Goal: Task Accomplishment & Management: Complete application form

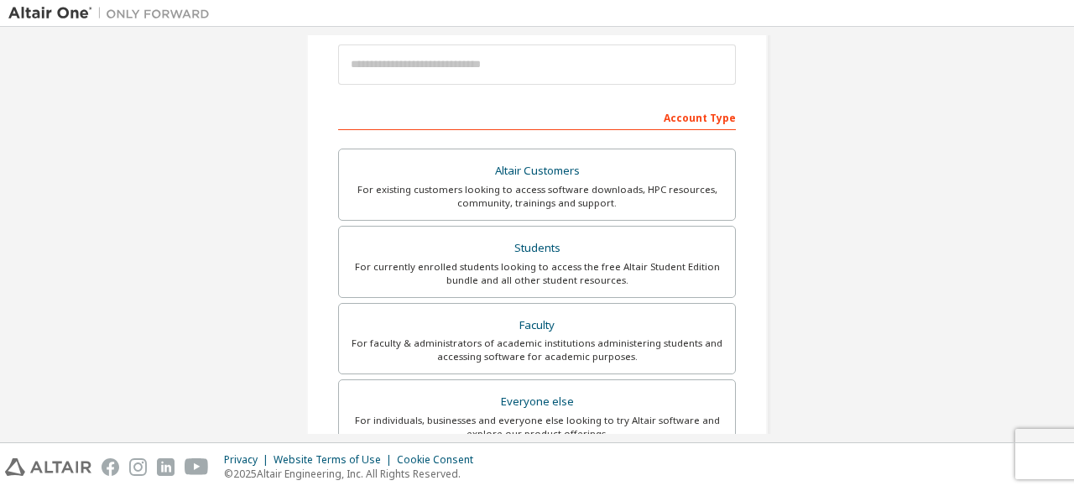
scroll to position [289, 0]
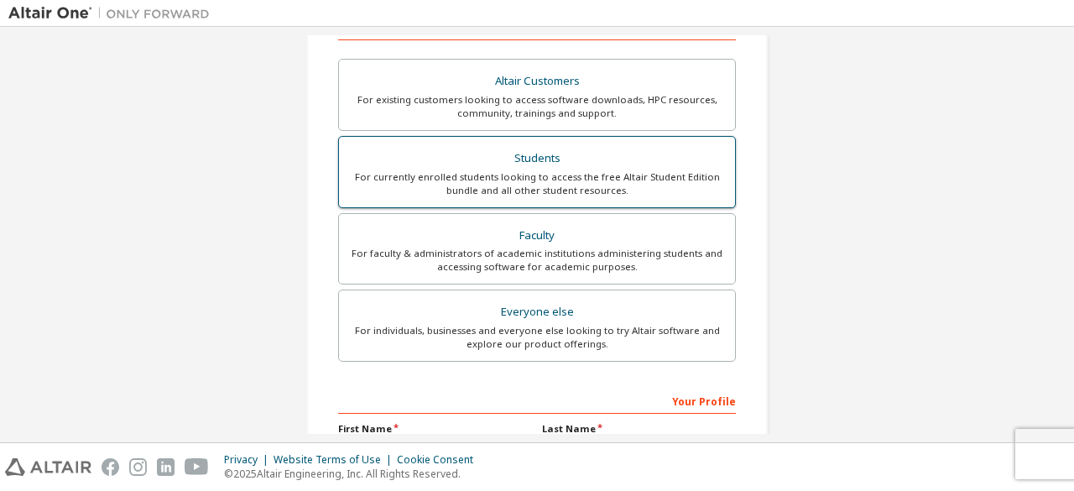
click at [478, 190] on div "For currently enrolled students looking to access the free Altair Student Editi…" at bounding box center [537, 183] width 376 height 27
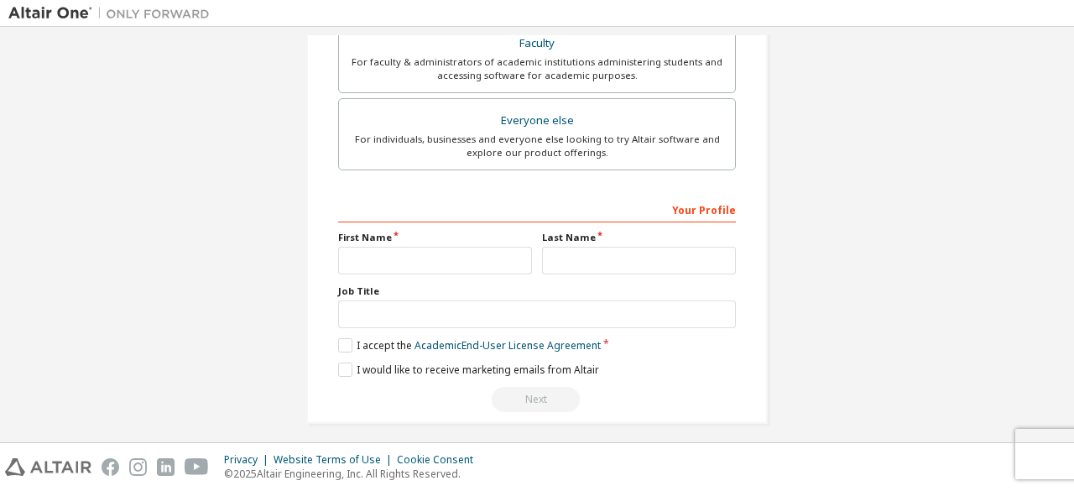
scroll to position [529, 0]
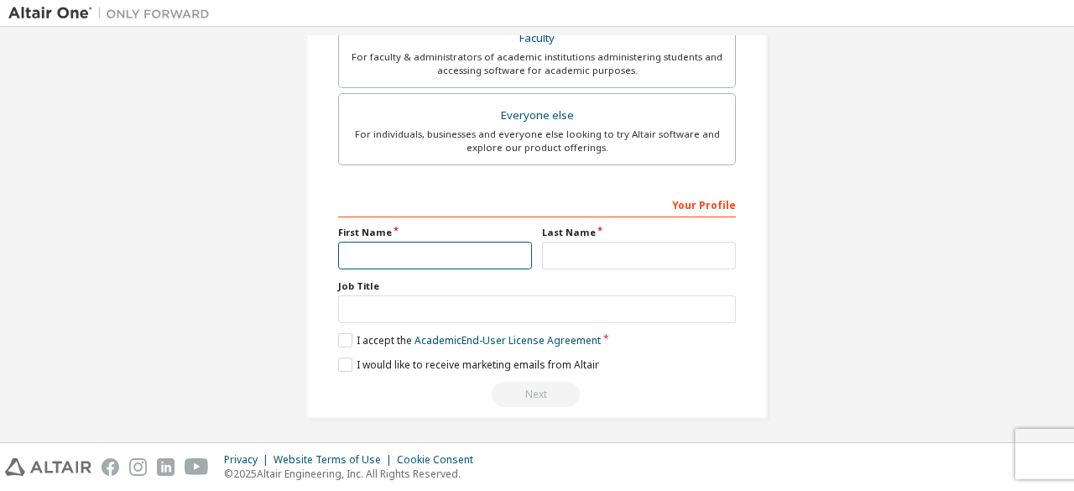
click at [379, 246] on input "text" at bounding box center [435, 256] width 194 height 28
type input "****"
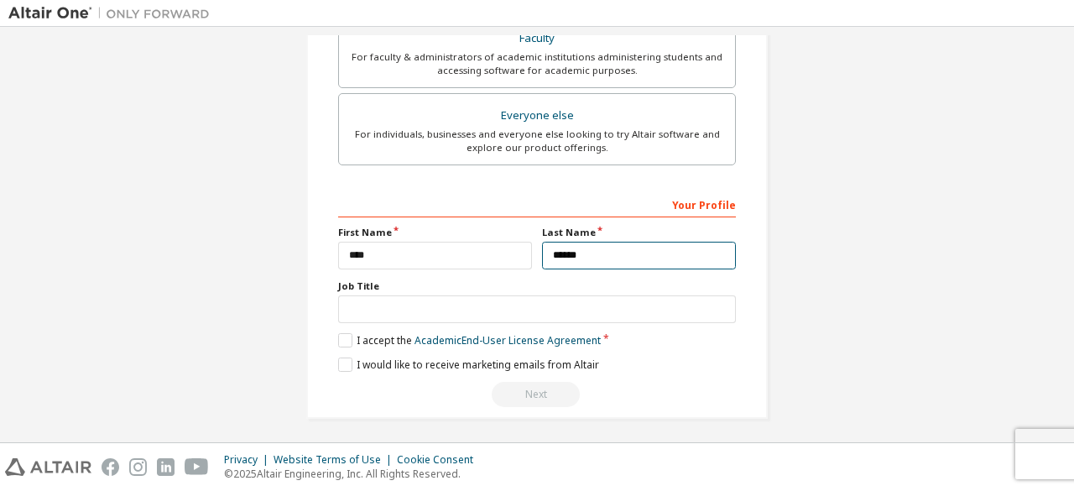
type input "******"
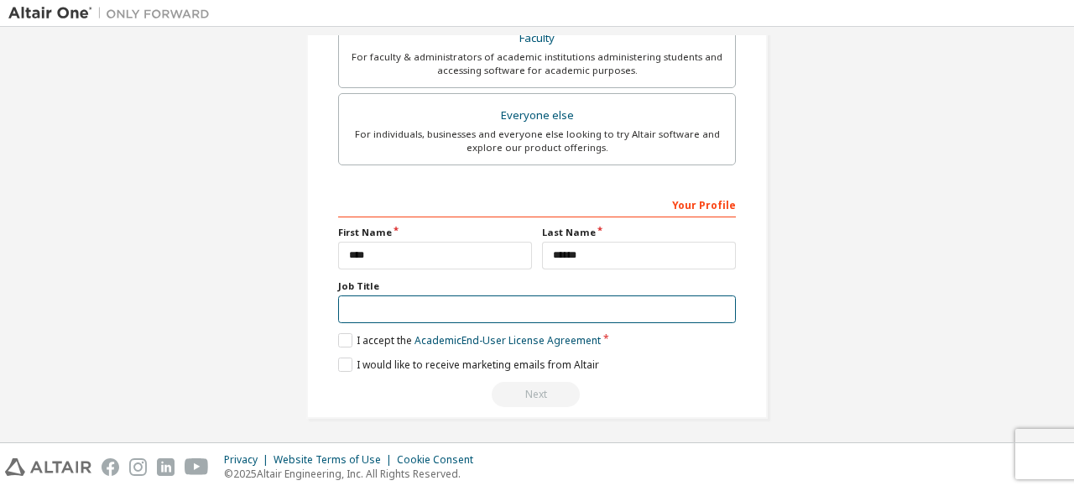
click at [368, 308] on input "text" at bounding box center [537, 309] width 398 height 28
type input "*******"
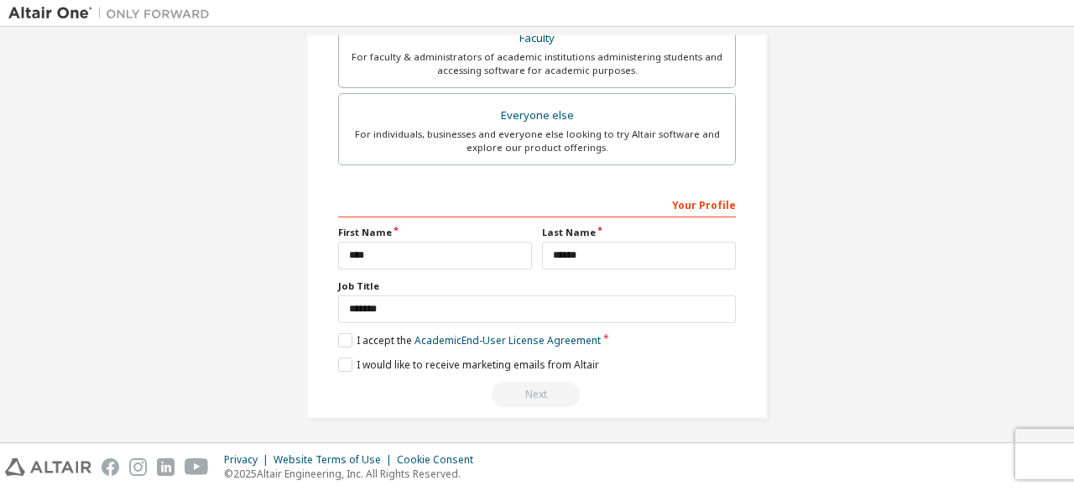
click at [338, 344] on div "Your Profile First Name **** Last Name ****** Job Title ******* Please provide …" at bounding box center [537, 299] width 398 height 217
click at [338, 338] on label "I accept the Academic End-User License Agreement" at bounding box center [469, 340] width 263 height 14
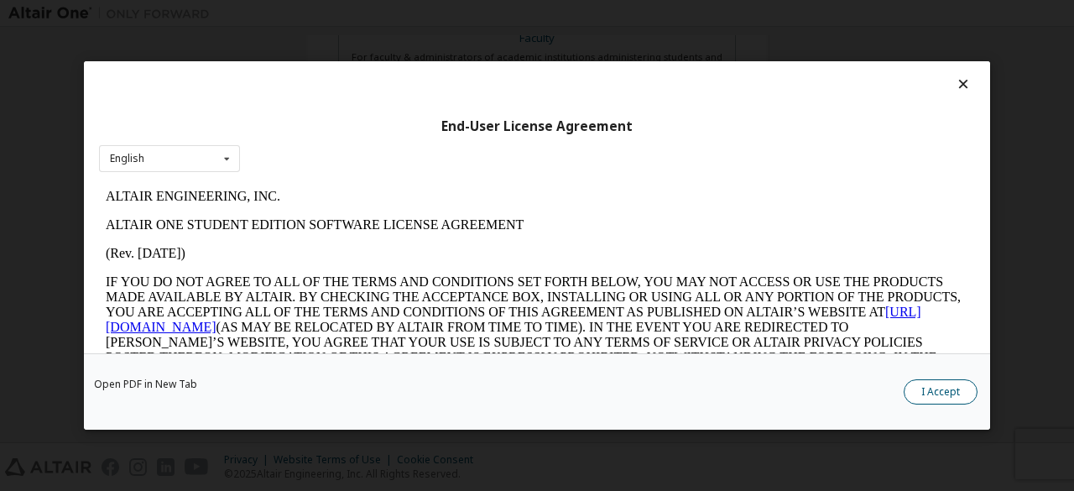
scroll to position [0, 0]
click at [915, 387] on button "I Accept" at bounding box center [941, 391] width 74 height 25
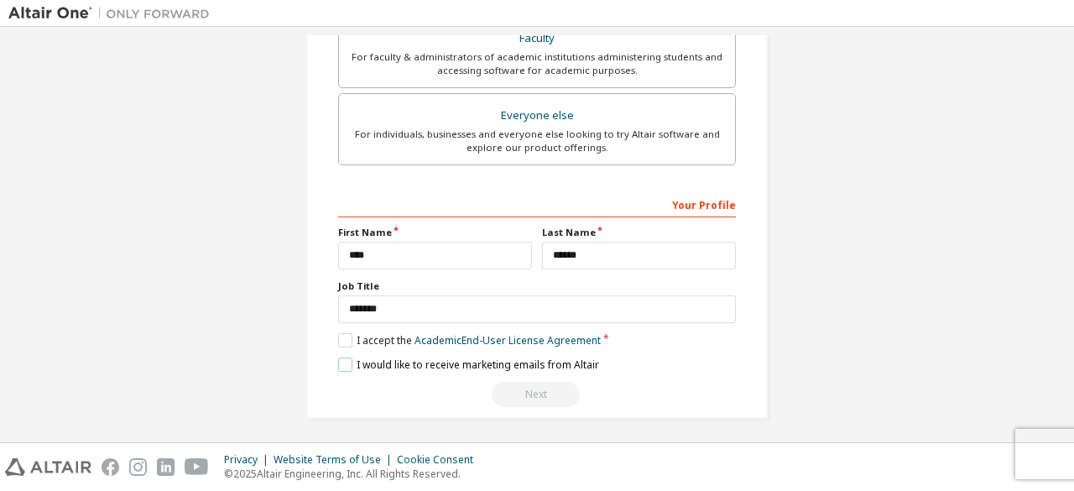
click at [339, 358] on label "I would like to receive marketing emails from Altair" at bounding box center [468, 365] width 261 height 14
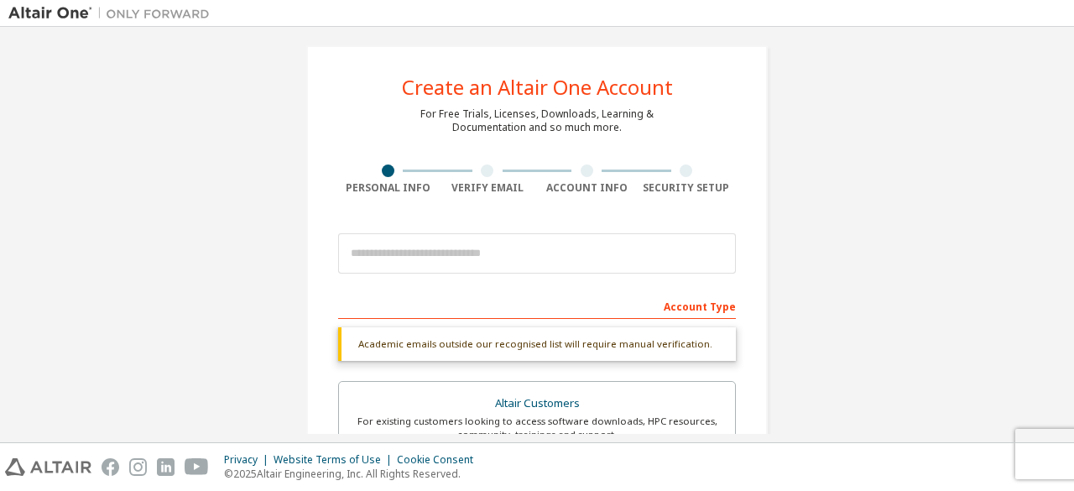
scroll to position [3, 0]
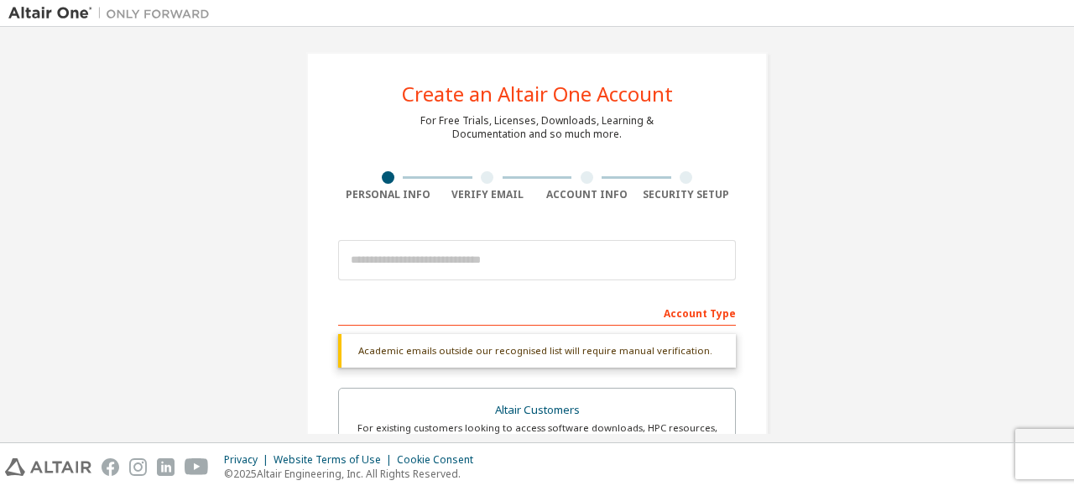
click at [556, 308] on div "Account Type" at bounding box center [537, 312] width 398 height 27
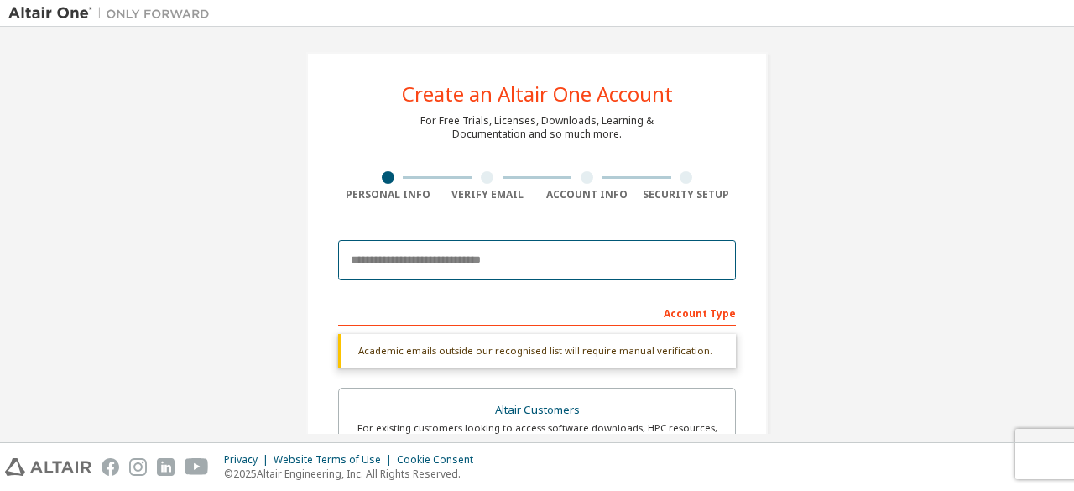
click at [521, 253] on input "email" at bounding box center [537, 260] width 398 height 40
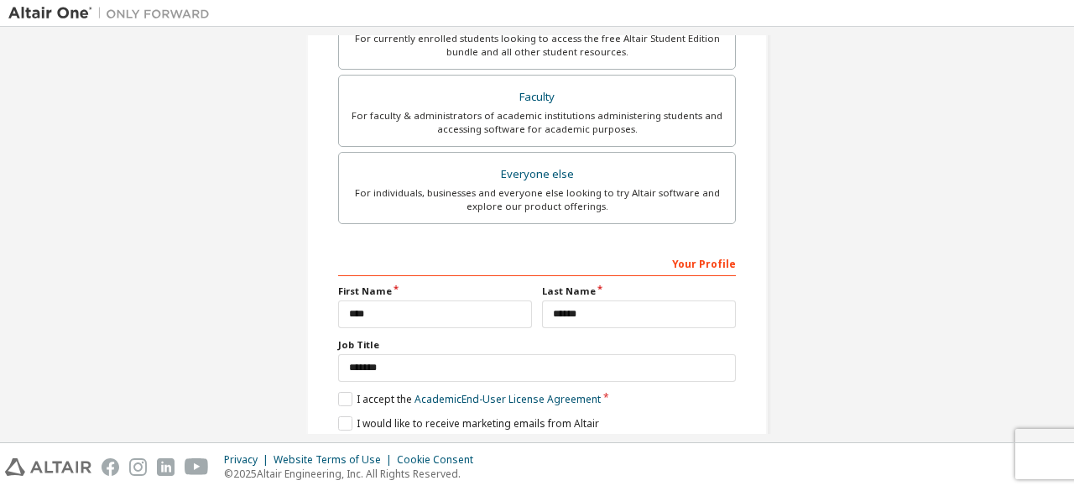
scroll to position [529, 0]
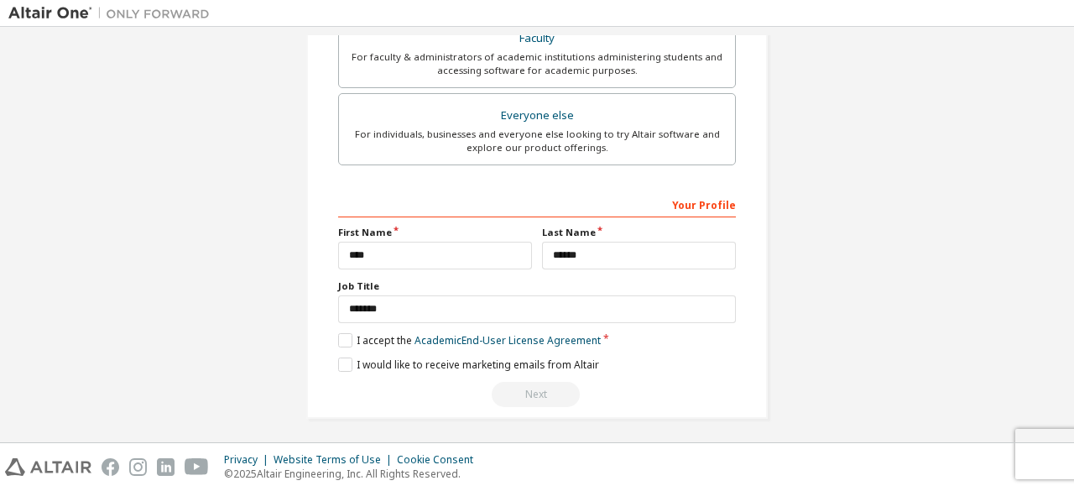
type input "**********"
click at [554, 390] on div "Next" at bounding box center [537, 394] width 398 height 25
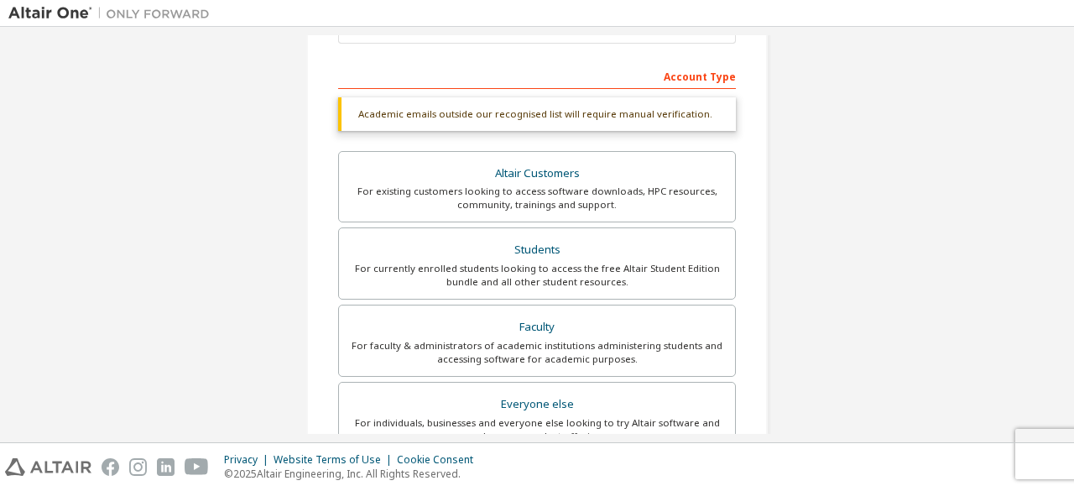
scroll to position [81, 0]
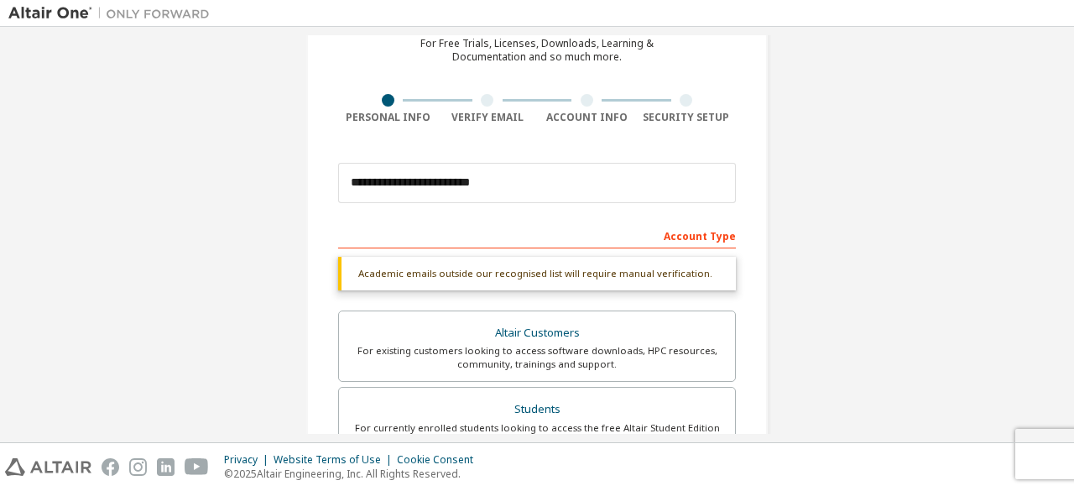
click at [494, 232] on div "Account Type" at bounding box center [537, 235] width 398 height 27
click at [494, 268] on div "Academic emails outside our recognised list will require manual verification." at bounding box center [537, 274] width 398 height 34
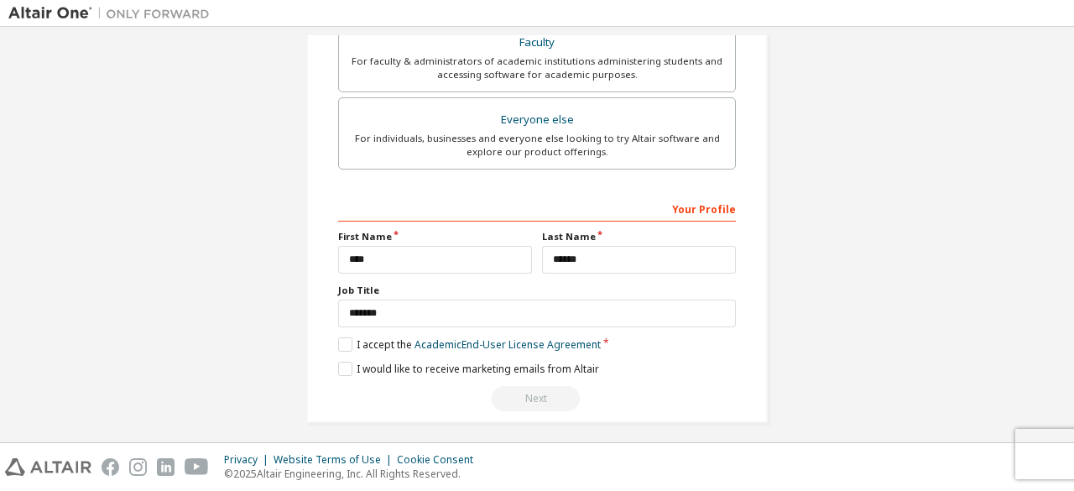
scroll to position [529, 0]
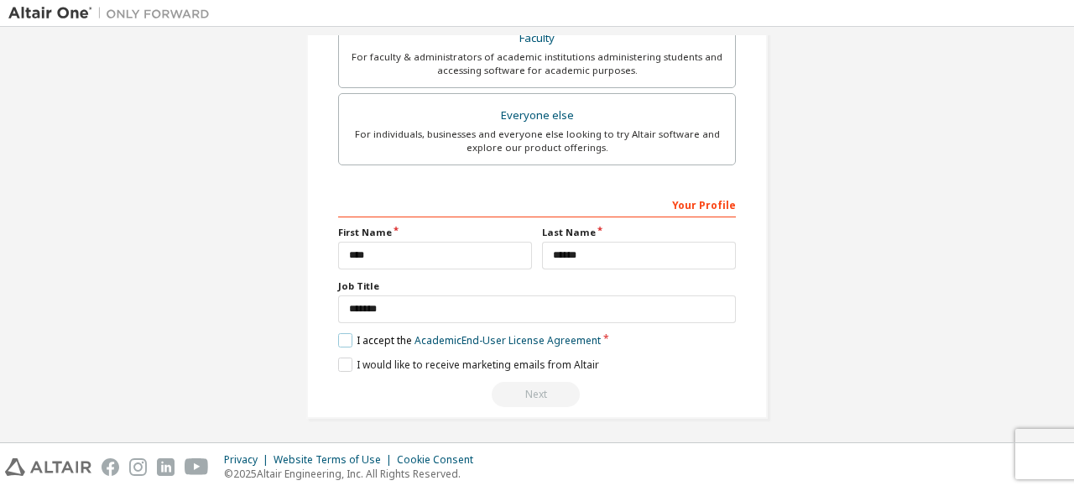
click at [341, 333] on label "I accept the Academic End-User License Agreement" at bounding box center [469, 340] width 263 height 14
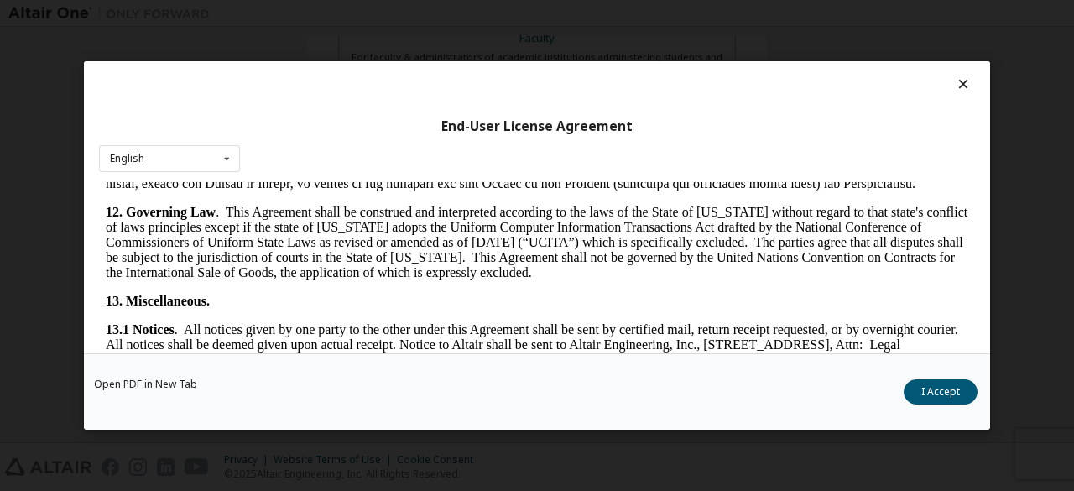
scroll to position [2805, 0]
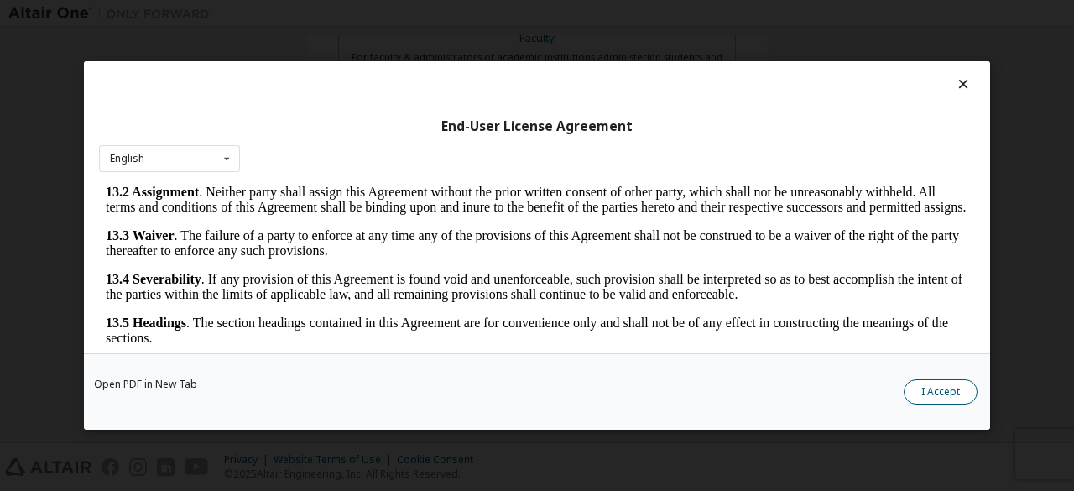
click at [928, 384] on button "I Accept" at bounding box center [941, 391] width 74 height 25
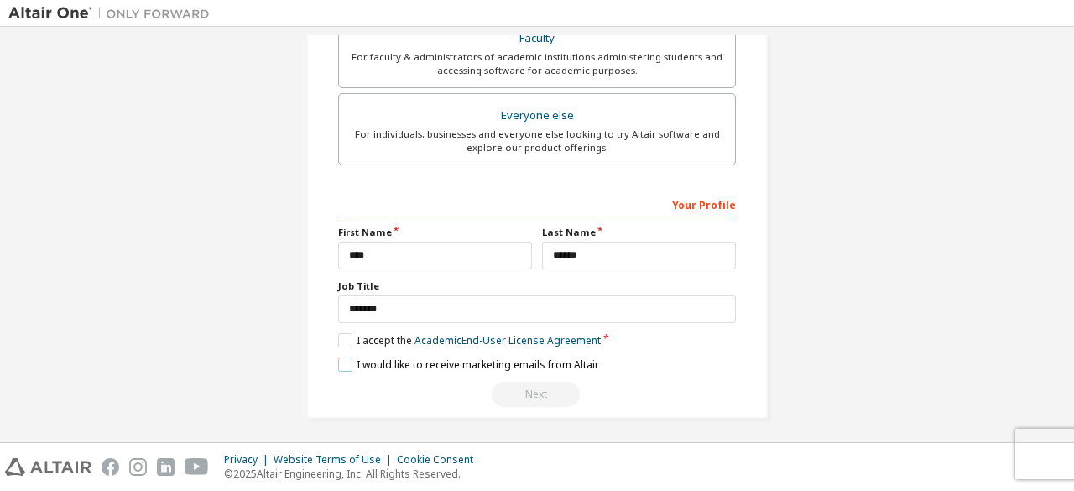
click at [396, 358] on label "I would like to receive marketing emails from Altair" at bounding box center [468, 365] width 261 height 14
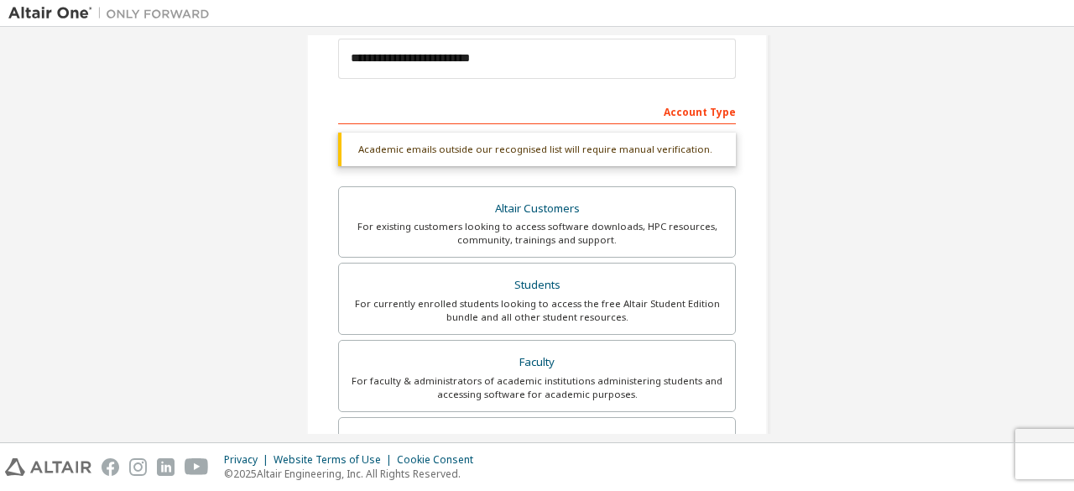
scroll to position [92, 0]
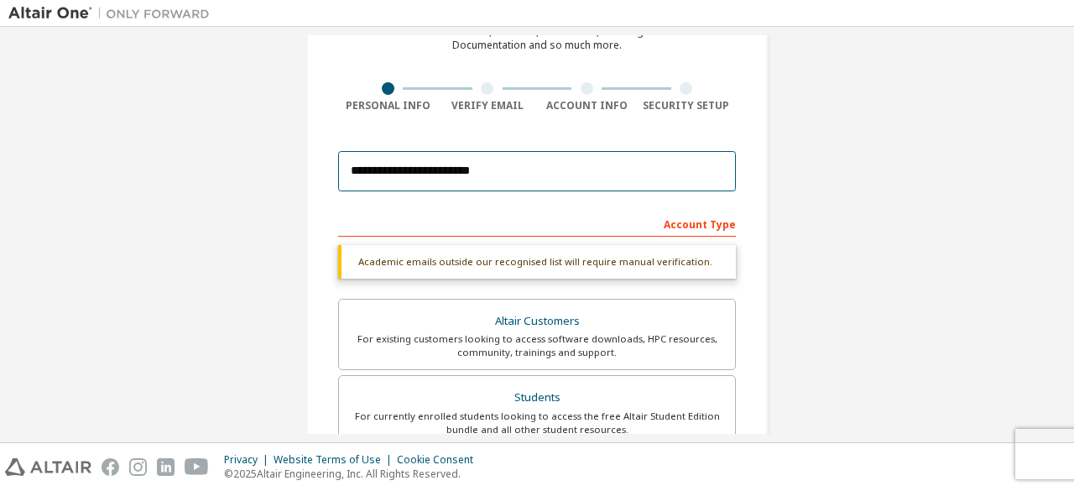
click at [541, 170] on input "**********" at bounding box center [537, 171] width 398 height 40
click at [403, 174] on input "**********" at bounding box center [537, 171] width 398 height 40
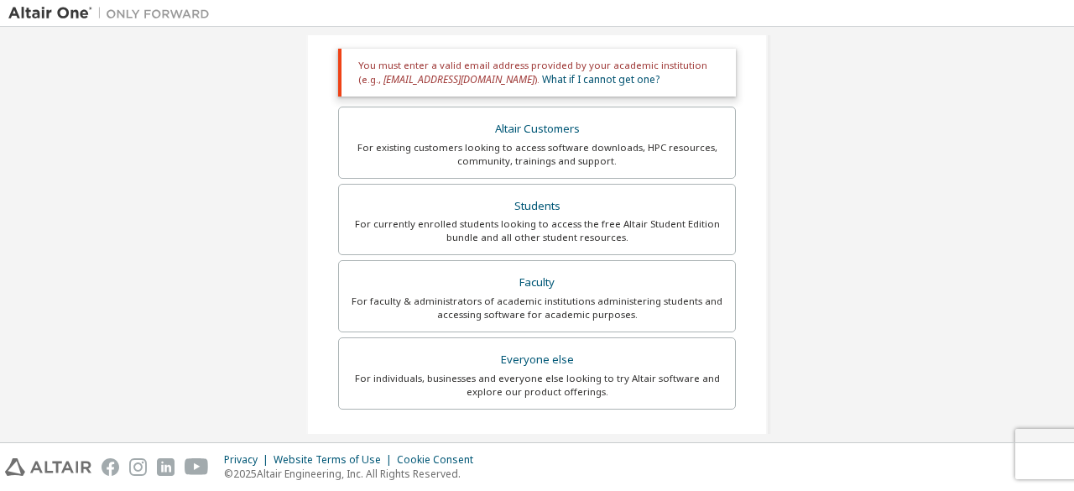
scroll to position [295, 0]
type input "**********"
click at [618, 353] on div "Everyone else" at bounding box center [537, 363] width 376 height 24
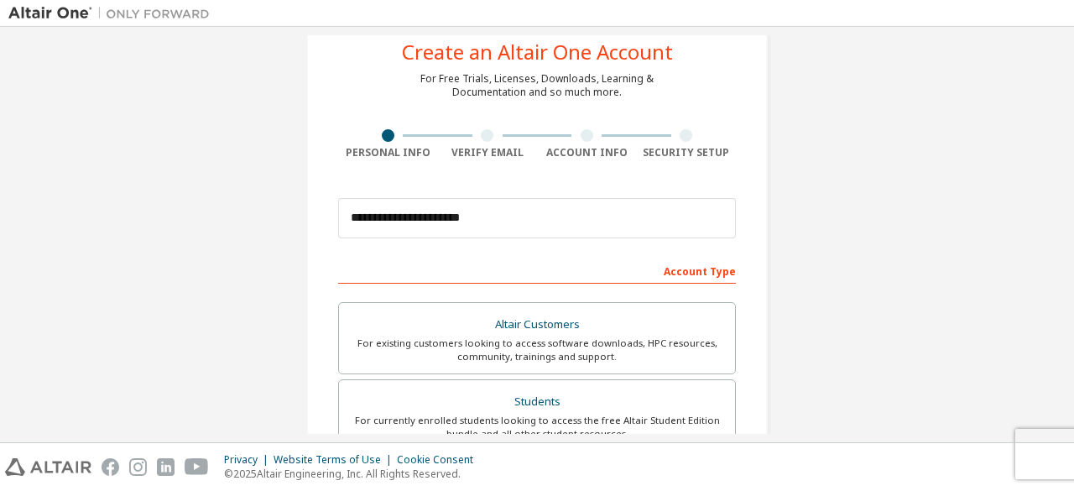
scroll to position [485, 0]
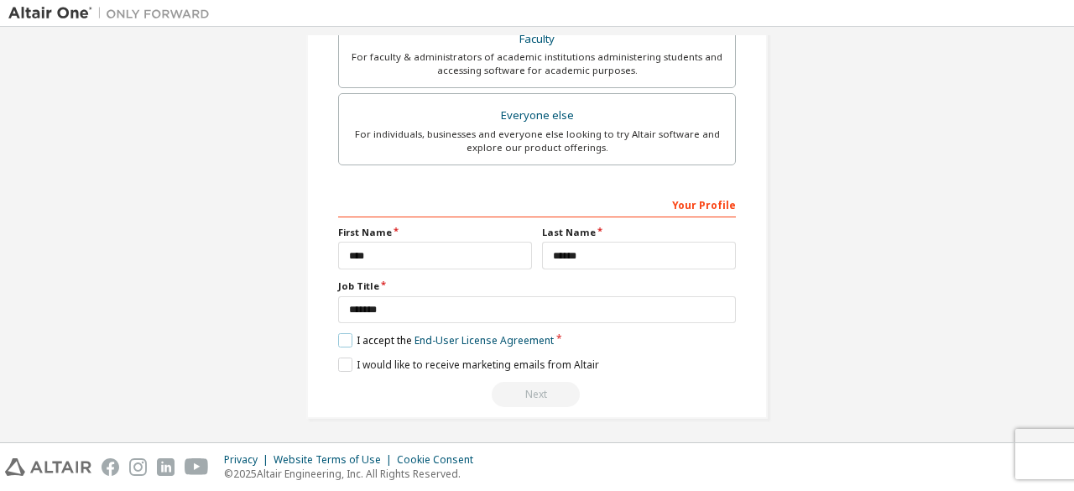
click at [341, 337] on label "I accept the End-User License Agreement" at bounding box center [446, 340] width 216 height 14
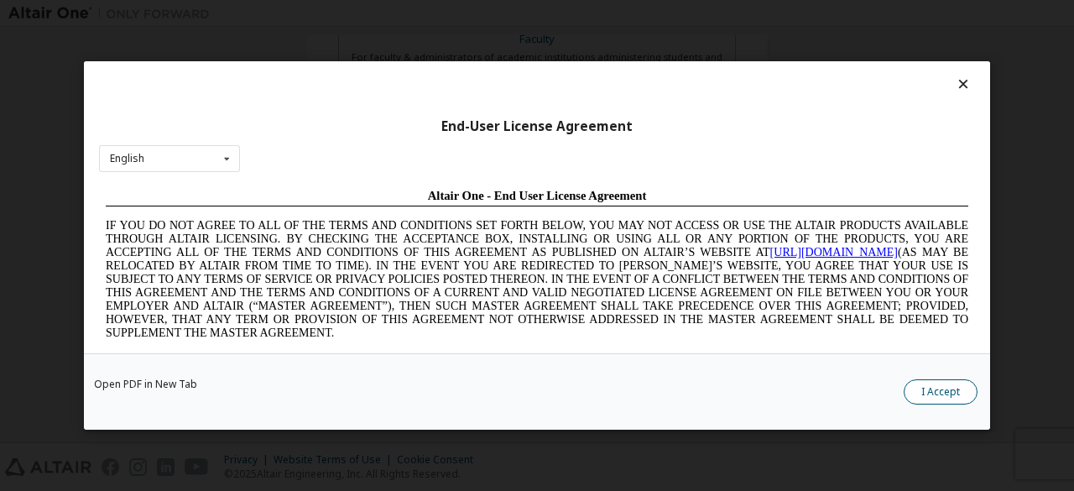
scroll to position [0, 0]
click at [922, 388] on button "I Accept" at bounding box center [941, 391] width 74 height 25
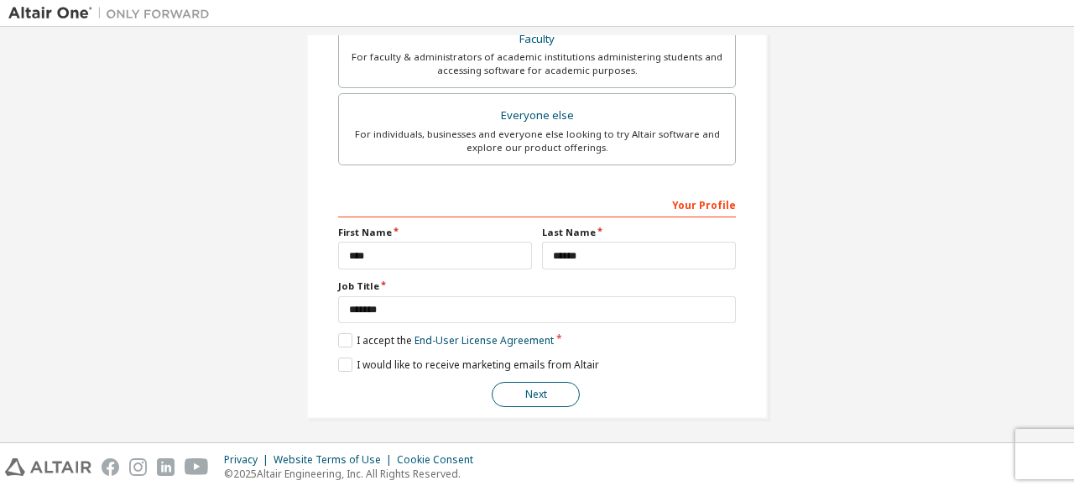
click at [544, 390] on button "Next" at bounding box center [536, 394] width 88 height 25
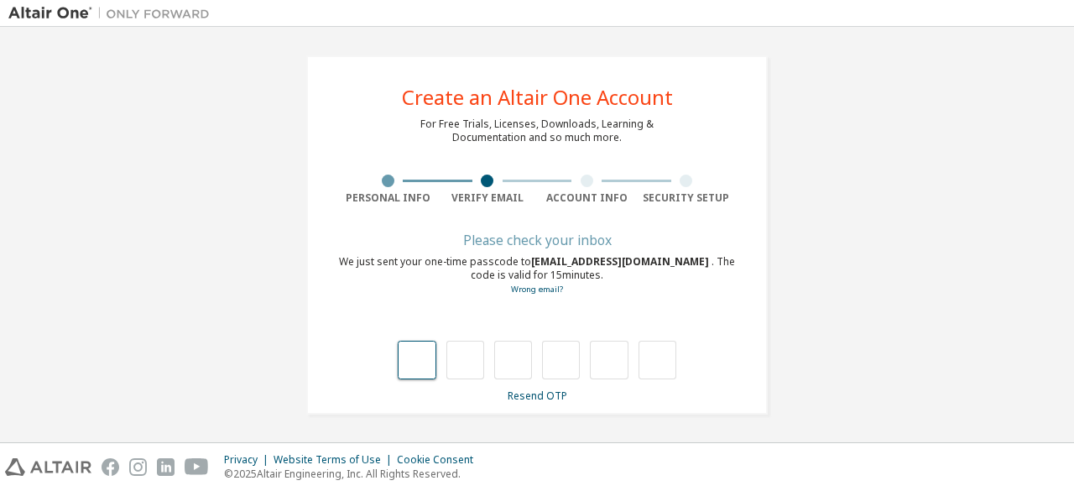
type input "*"
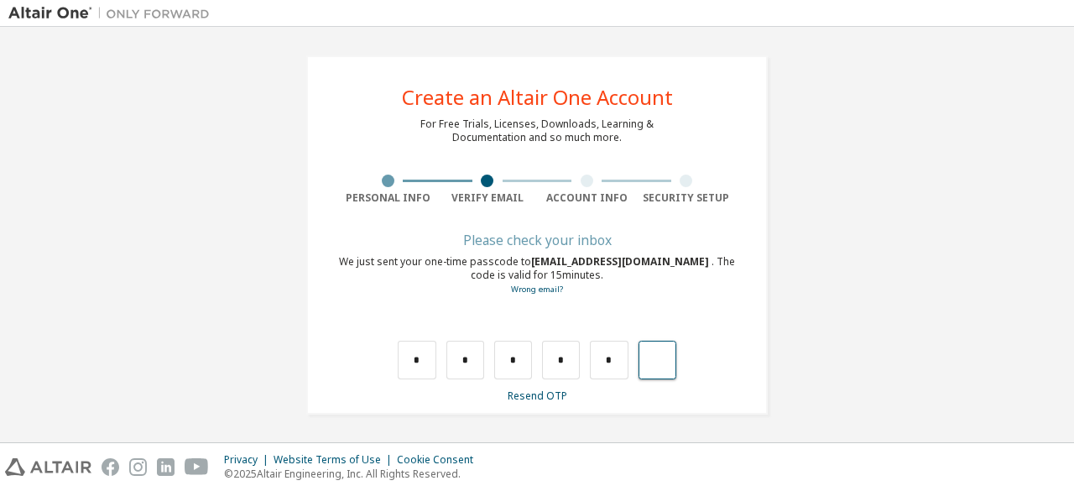
type input "*"
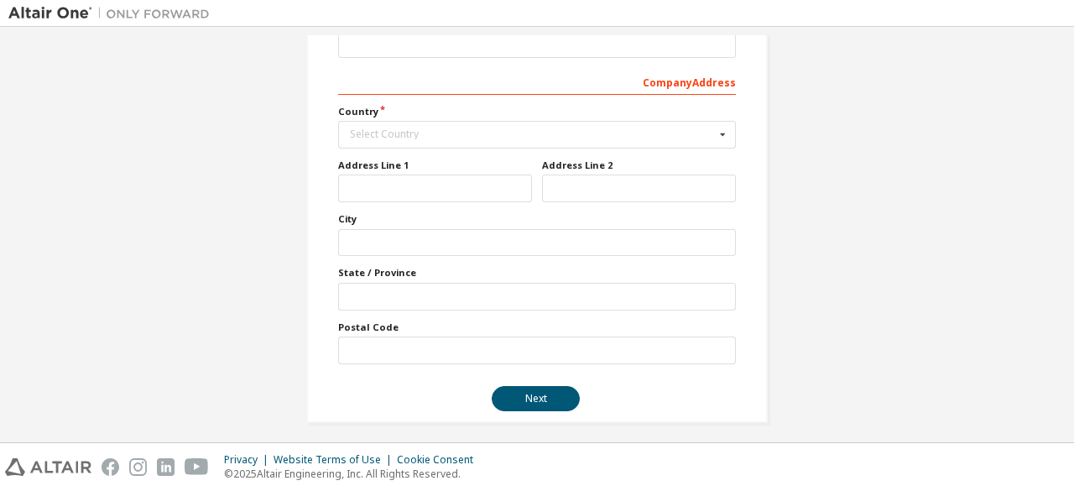
scroll to position [271, 0]
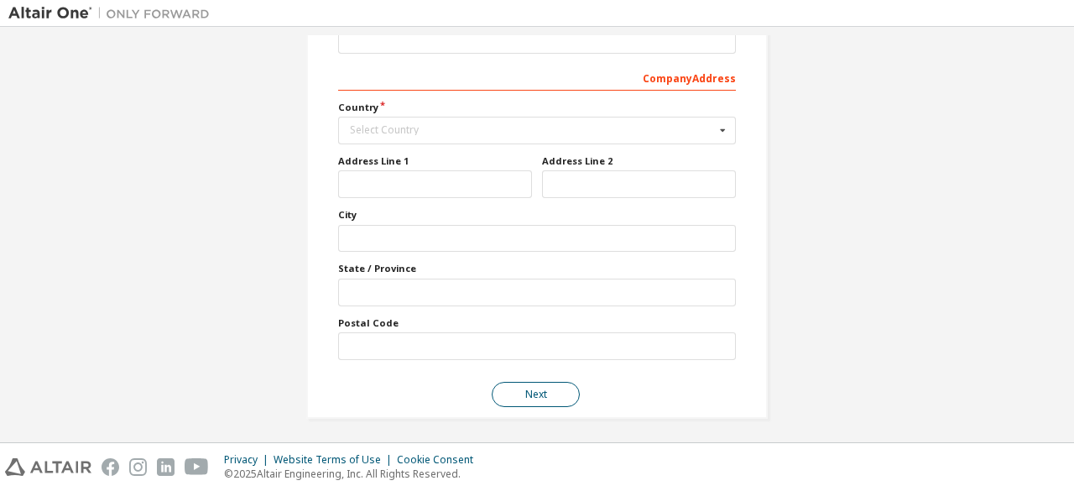
click at [509, 387] on button "Next" at bounding box center [536, 394] width 88 height 25
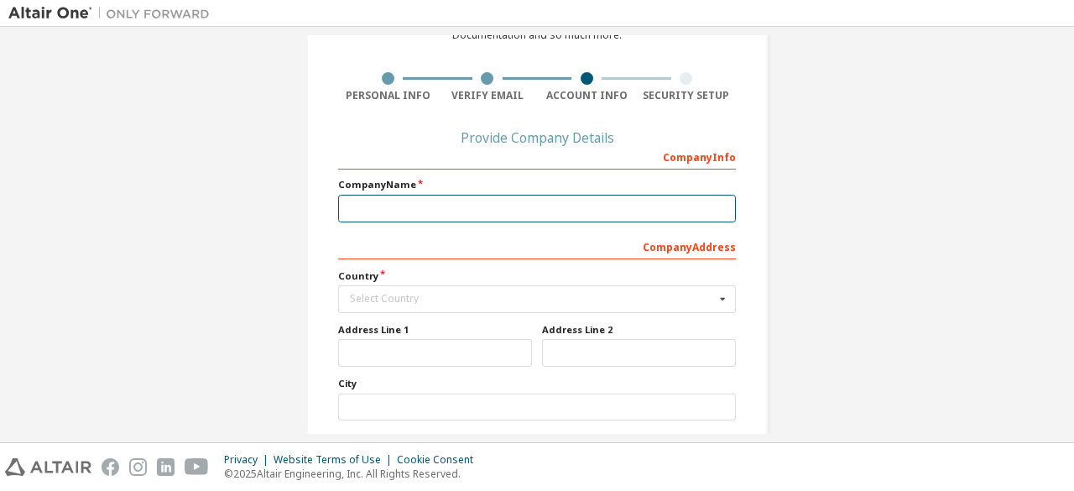
scroll to position [102, 0]
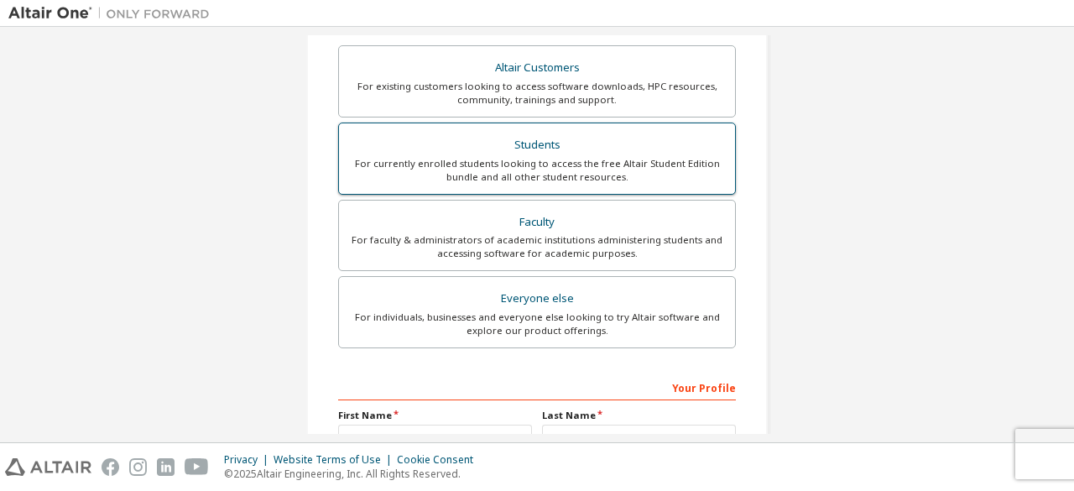
scroll to position [305, 0]
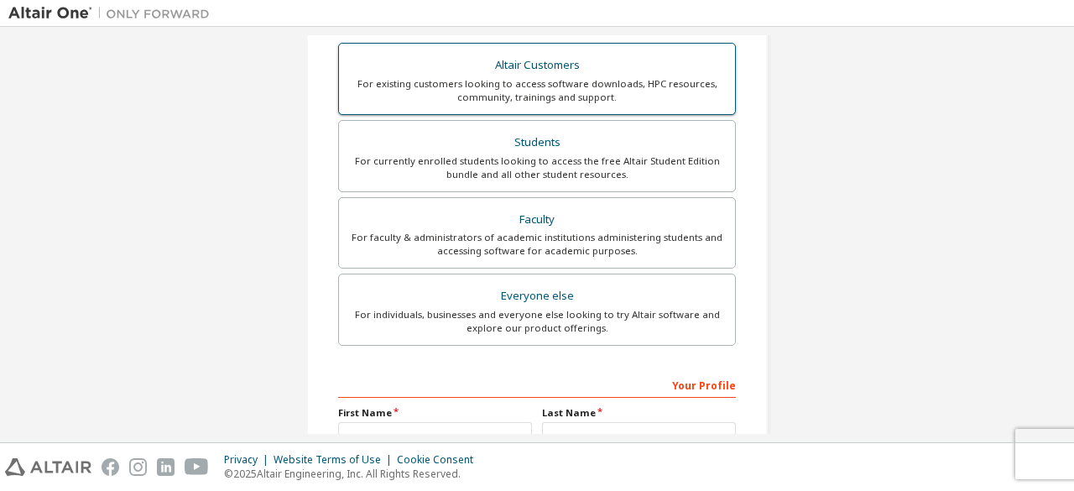
click at [541, 74] on div "Altair Customers" at bounding box center [537, 66] width 376 height 24
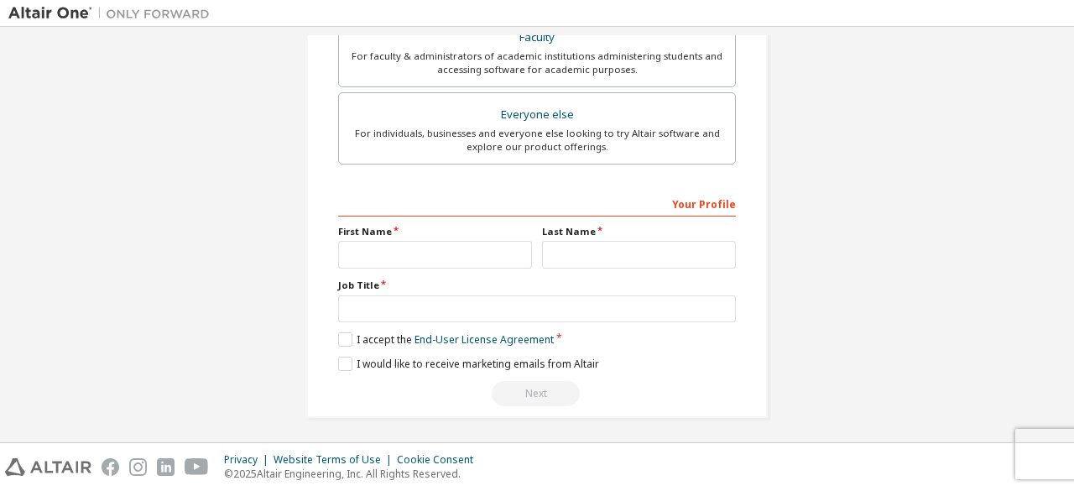
scroll to position [543, 0]
